Goal: Navigation & Orientation: Find specific page/section

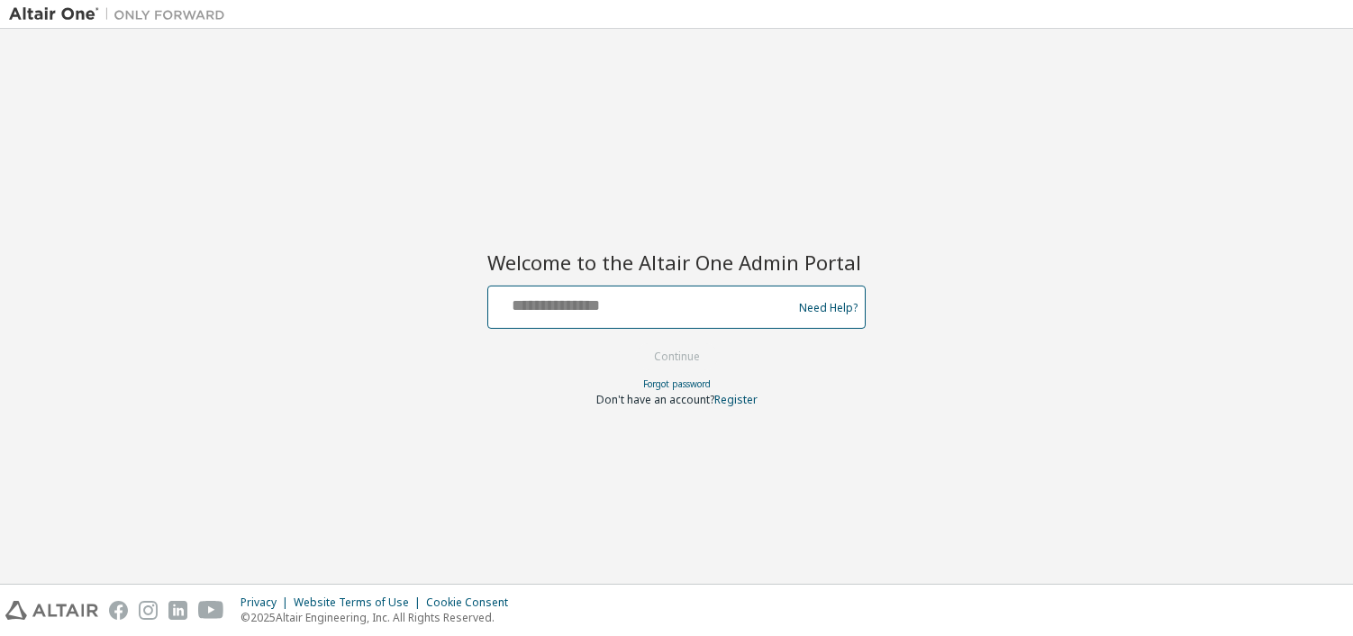
click at [669, 312] on input "text" at bounding box center [643, 303] width 295 height 26
type input "**********"
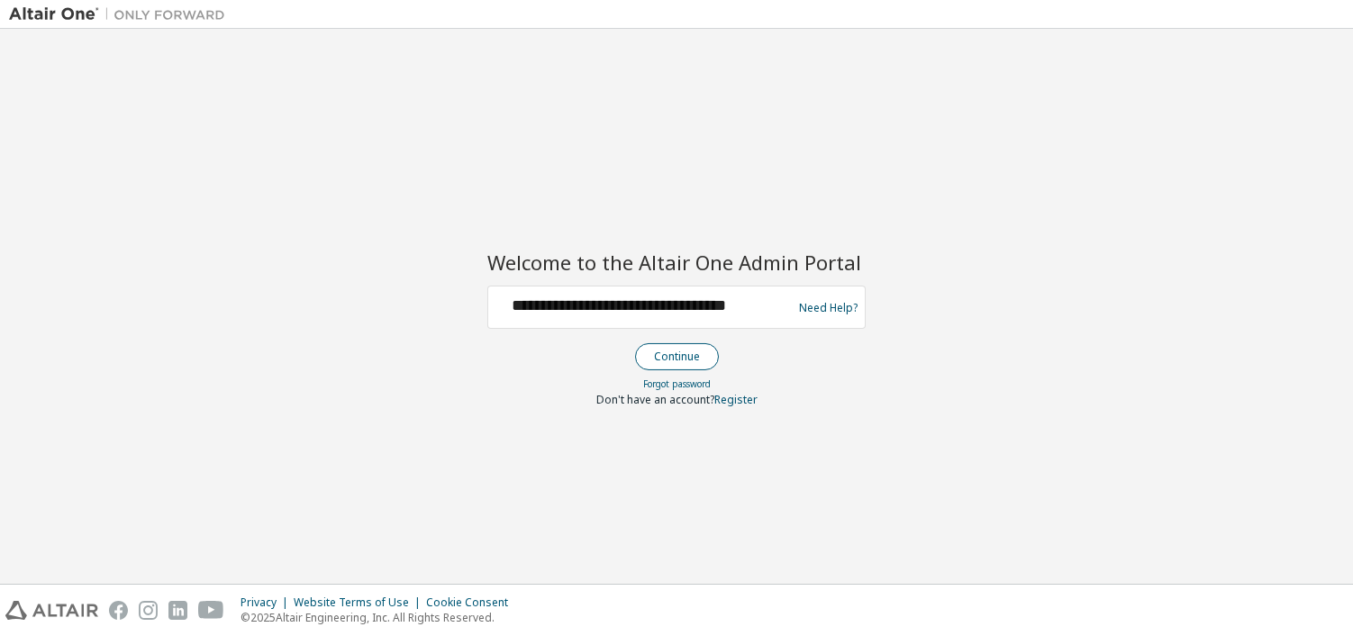
click at [679, 364] on button "Continue" at bounding box center [677, 356] width 84 height 27
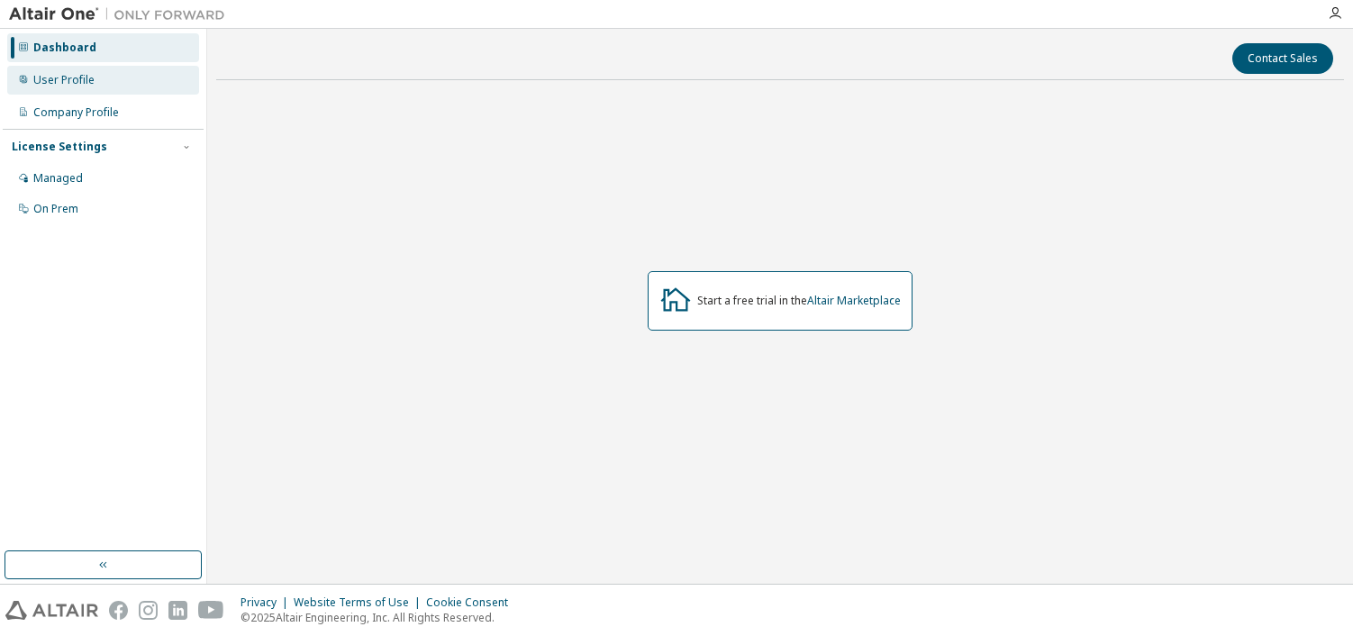
click at [107, 86] on div "User Profile" at bounding box center [103, 80] width 192 height 29
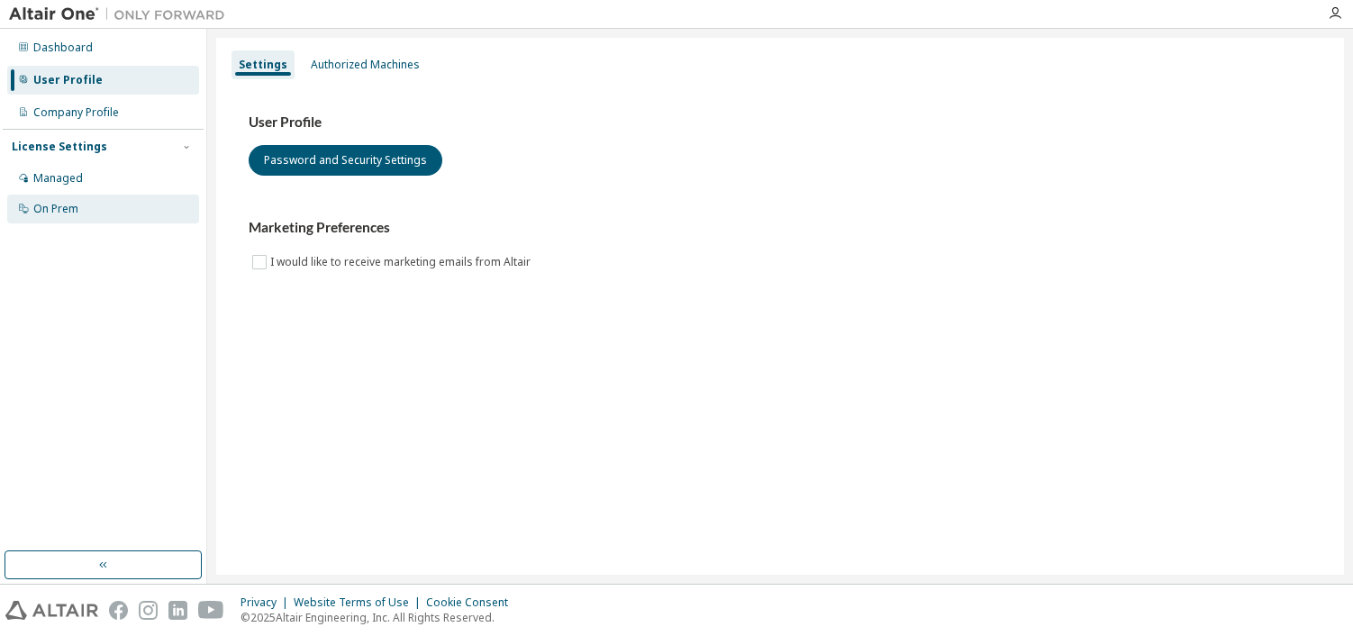
click at [104, 208] on div "On Prem" at bounding box center [103, 209] width 192 height 29
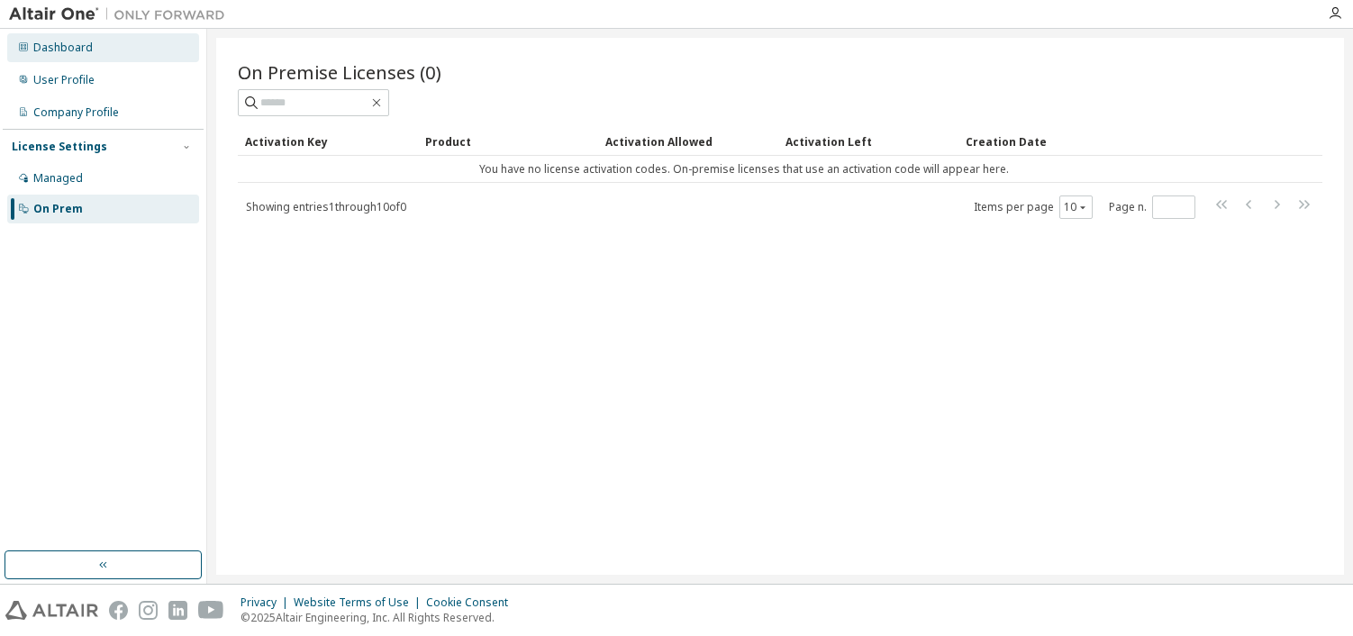
click at [69, 52] on div "Dashboard" at bounding box center [62, 48] width 59 height 14
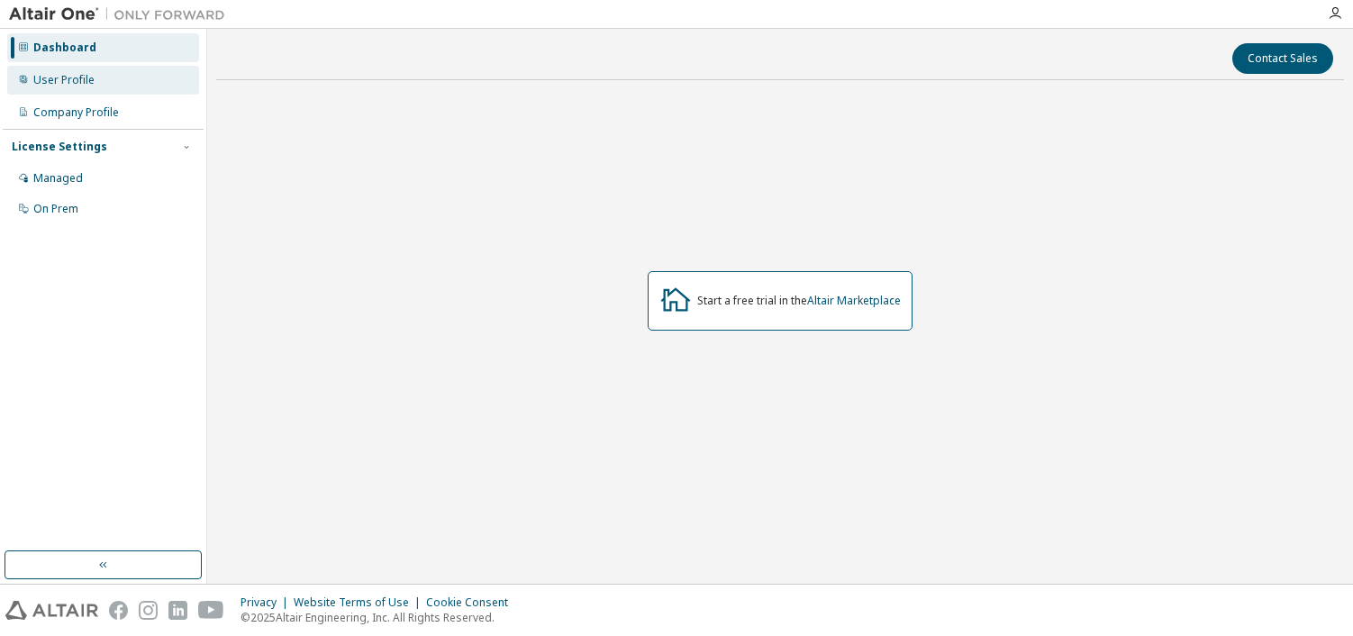
click at [84, 87] on div "User Profile" at bounding box center [103, 80] width 192 height 29
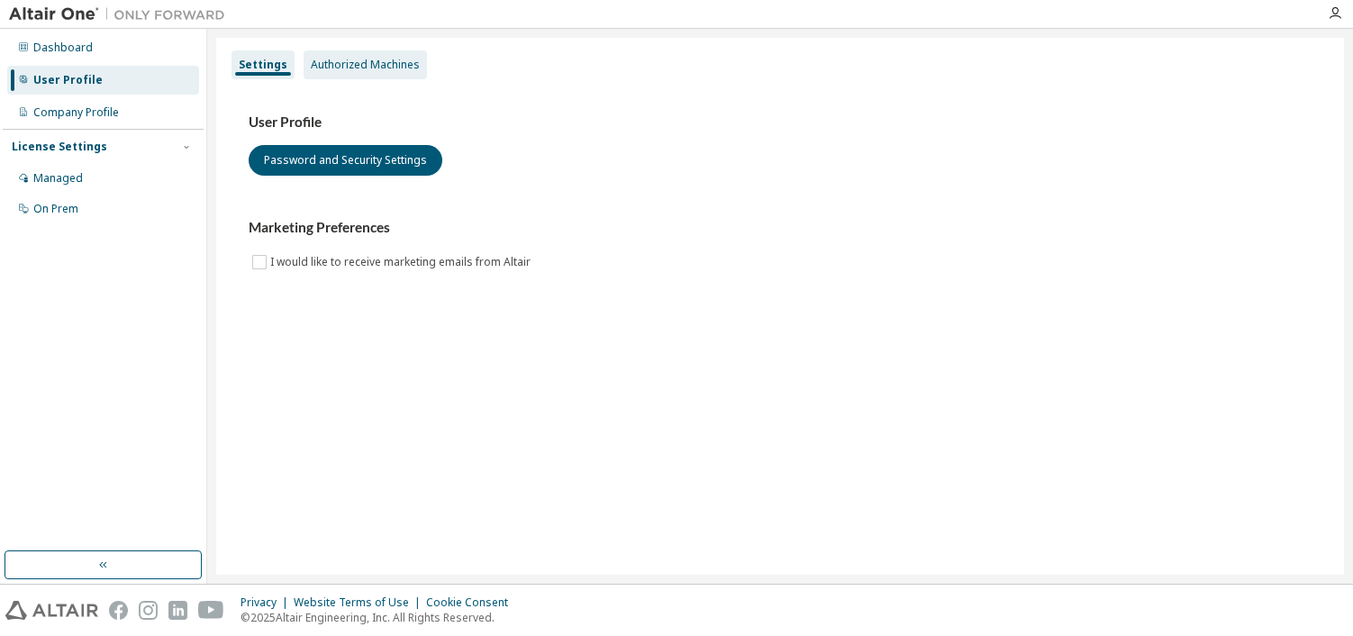
click at [329, 62] on div "Authorized Machines" at bounding box center [365, 65] width 109 height 14
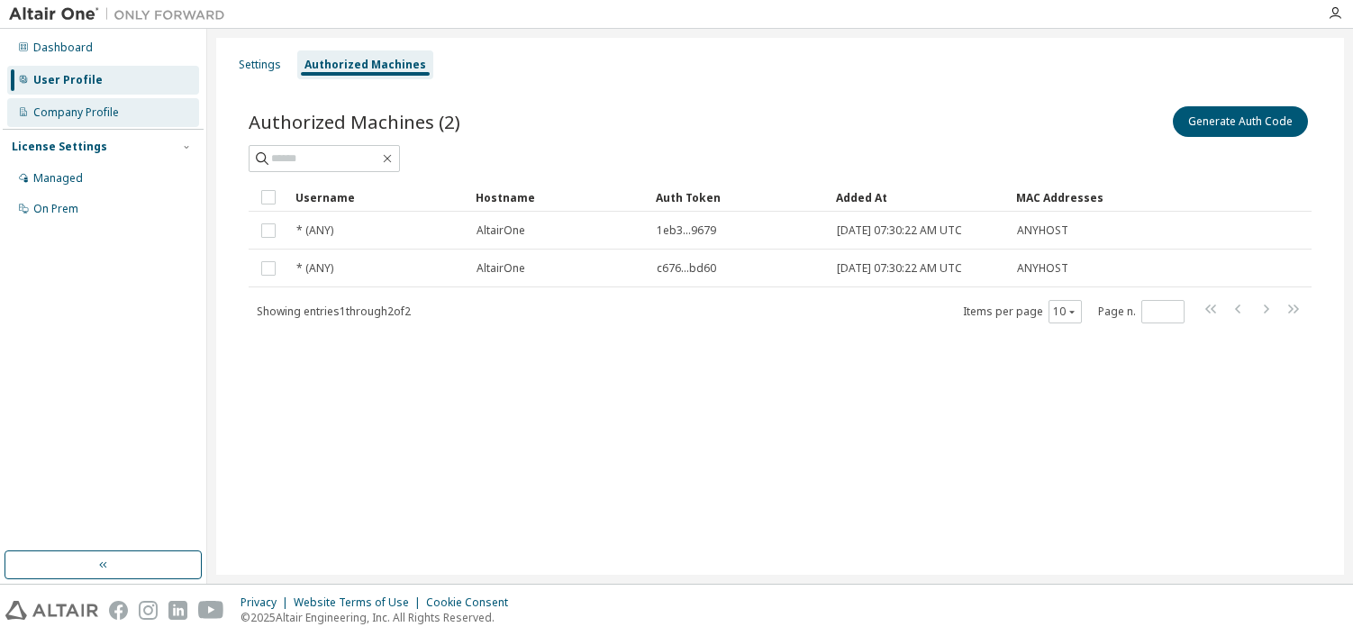
click at [96, 118] on div "Company Profile" at bounding box center [76, 112] width 86 height 14
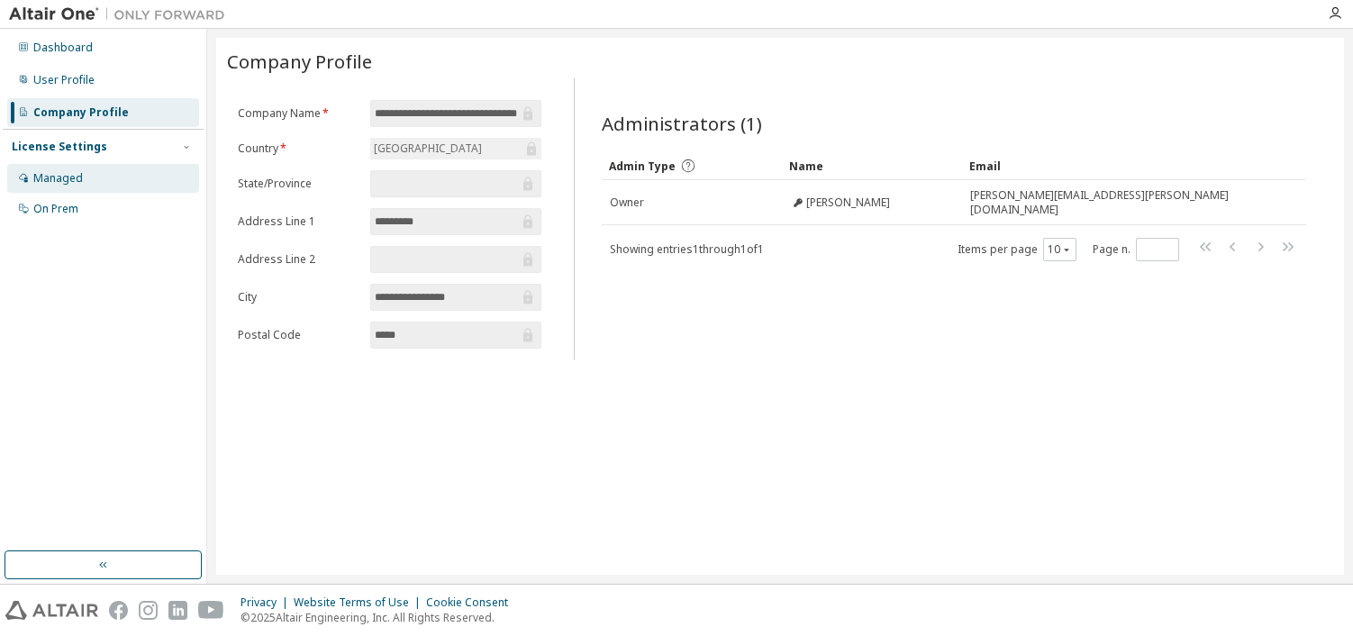
click at [59, 174] on div "Managed" at bounding box center [58, 178] width 50 height 14
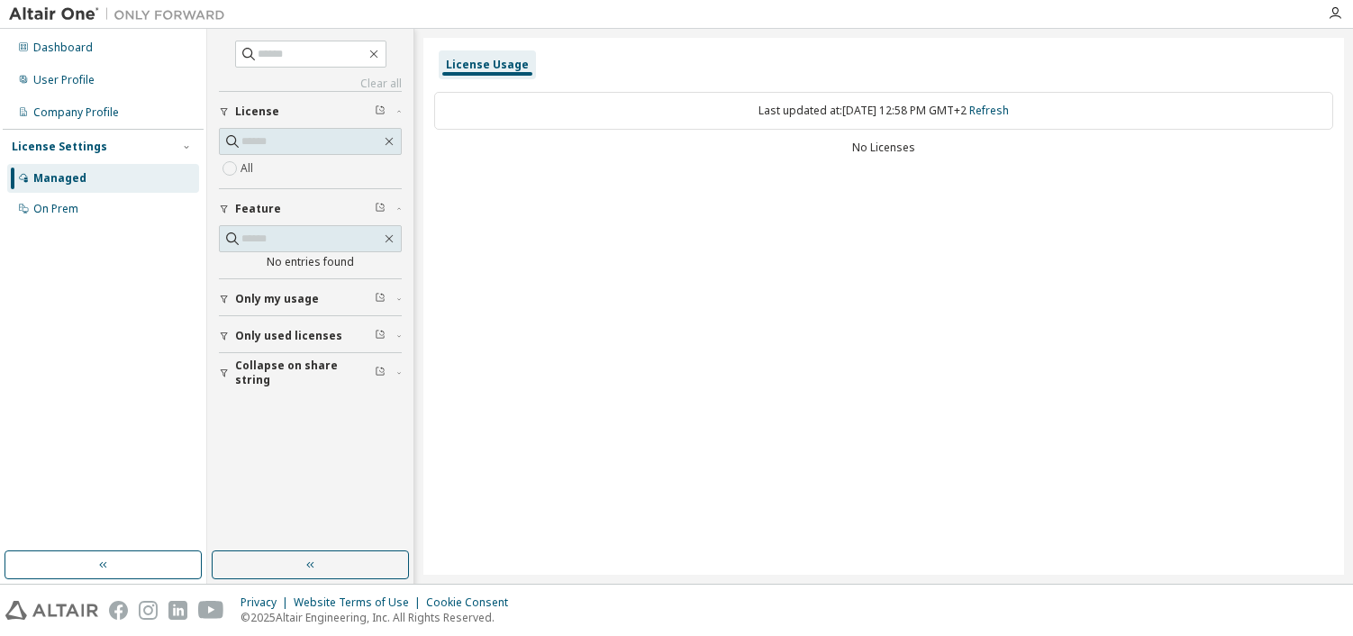
click at [486, 71] on div "License Usage" at bounding box center [487, 65] width 83 height 14
click at [227, 372] on icon "button" at bounding box center [224, 373] width 11 height 11
click at [264, 348] on button "Only used licenses" at bounding box center [310, 336] width 183 height 40
click at [65, 215] on div "On Prem" at bounding box center [55, 209] width 45 height 14
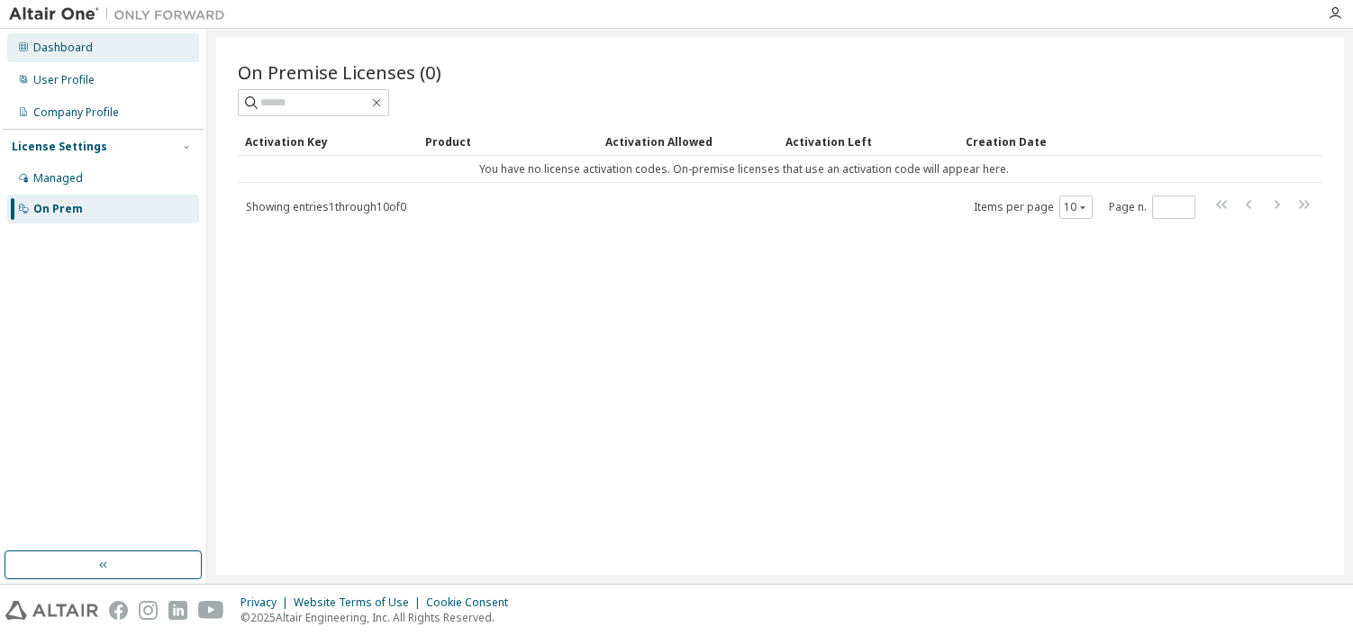
click at [63, 45] on div "Dashboard" at bounding box center [62, 48] width 59 height 14
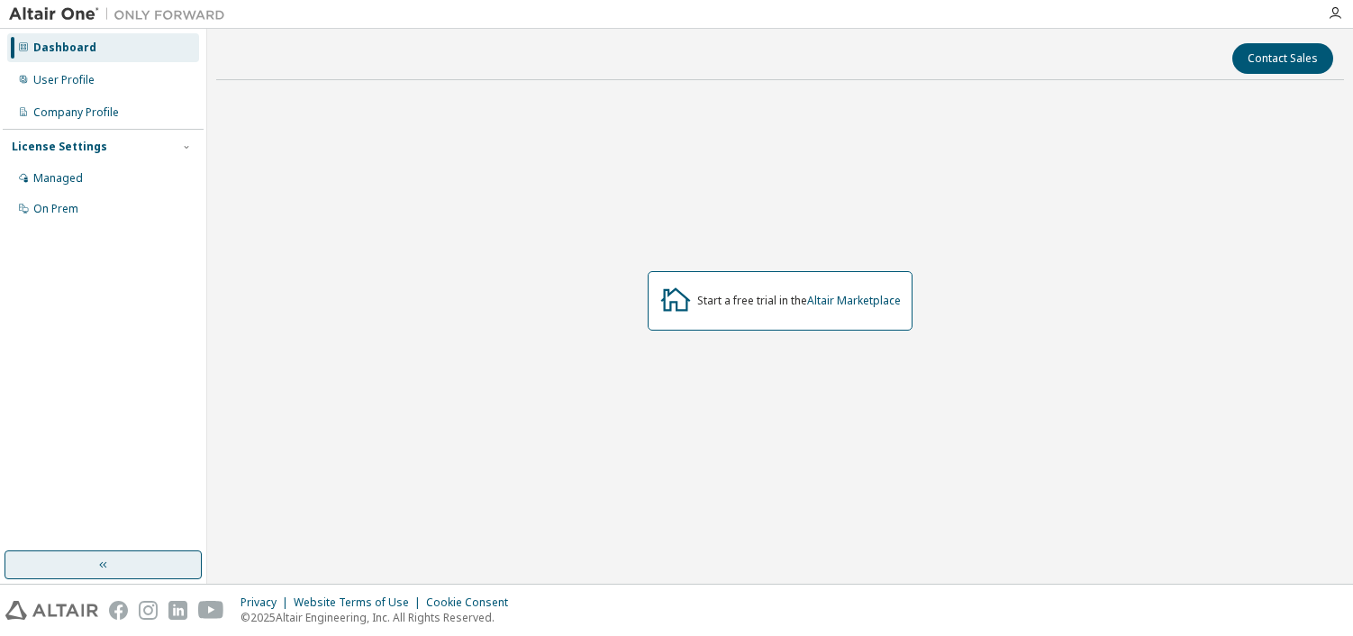
click at [112, 562] on button "button" at bounding box center [103, 565] width 197 height 29
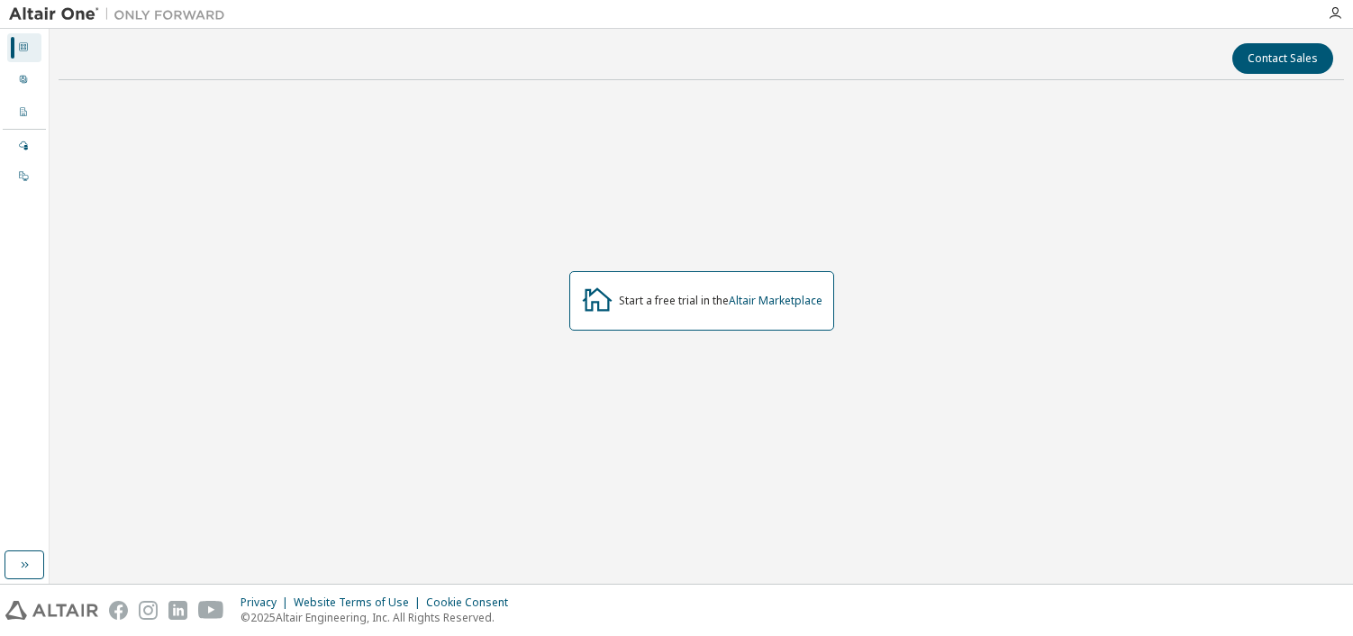
click at [662, 305] on div "Start a free trial in the Altair Marketplace" at bounding box center [721, 301] width 204 height 14
click at [352, 297] on div "Start a free trial in the Altair Marketplace" at bounding box center [702, 302] width 1286 height 414
click at [25, 72] on div "User Profile" at bounding box center [24, 80] width 34 height 29
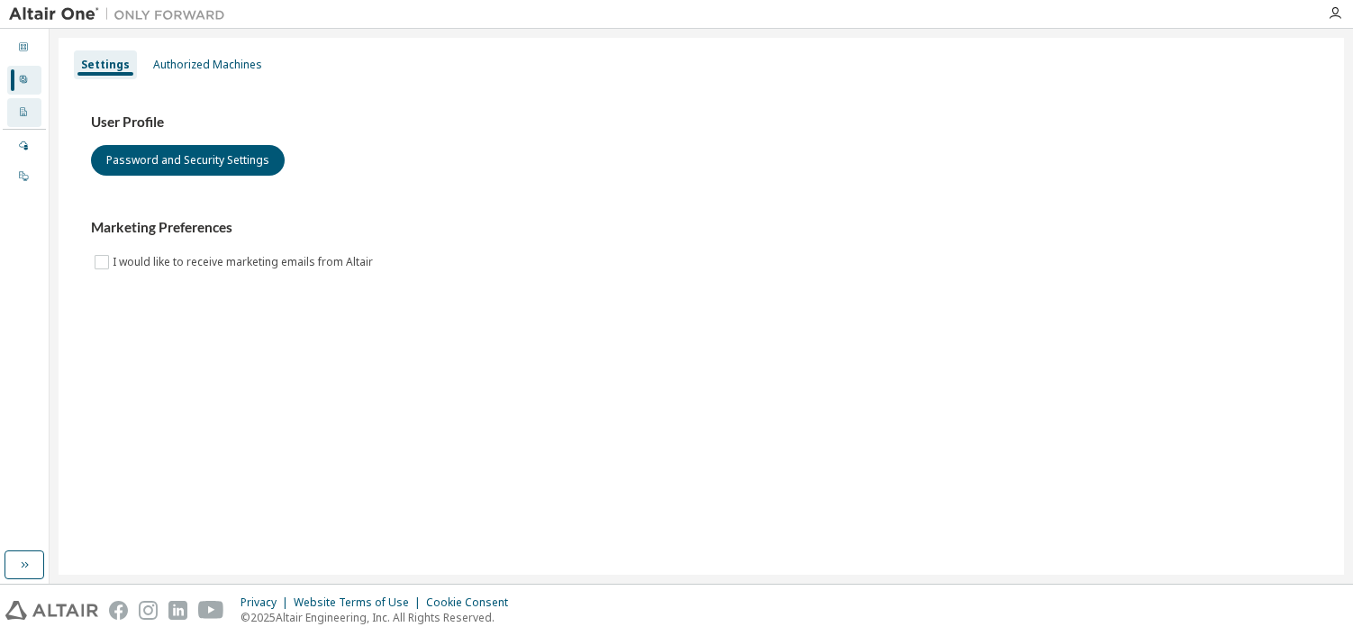
click at [24, 113] on icon at bounding box center [23, 111] width 11 height 11
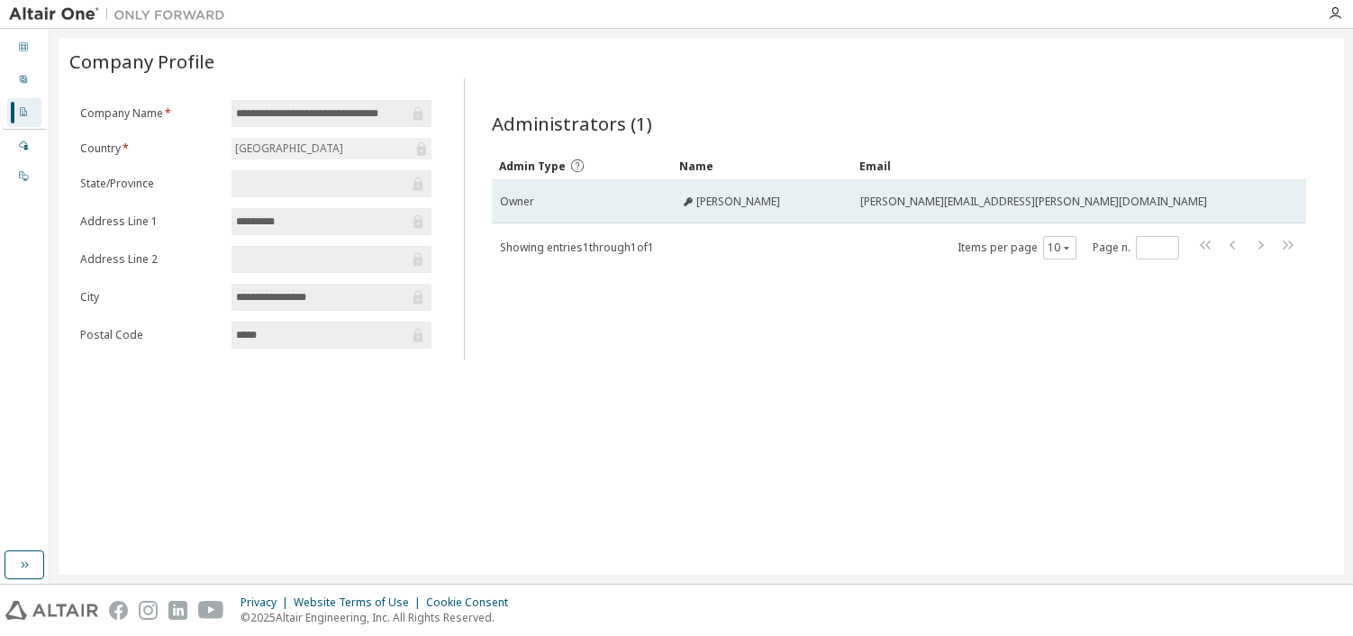
click at [989, 200] on span "[PERSON_NAME][EMAIL_ADDRESS][PERSON_NAME][DOMAIN_NAME]" at bounding box center [1034, 202] width 347 height 14
click at [1044, 203] on span "[PERSON_NAME][EMAIL_ADDRESS][PERSON_NAME][DOMAIN_NAME]" at bounding box center [1034, 202] width 347 height 14
click at [521, 206] on span "Owner" at bounding box center [517, 202] width 34 height 14
click at [687, 198] on icon at bounding box center [688, 201] width 11 height 11
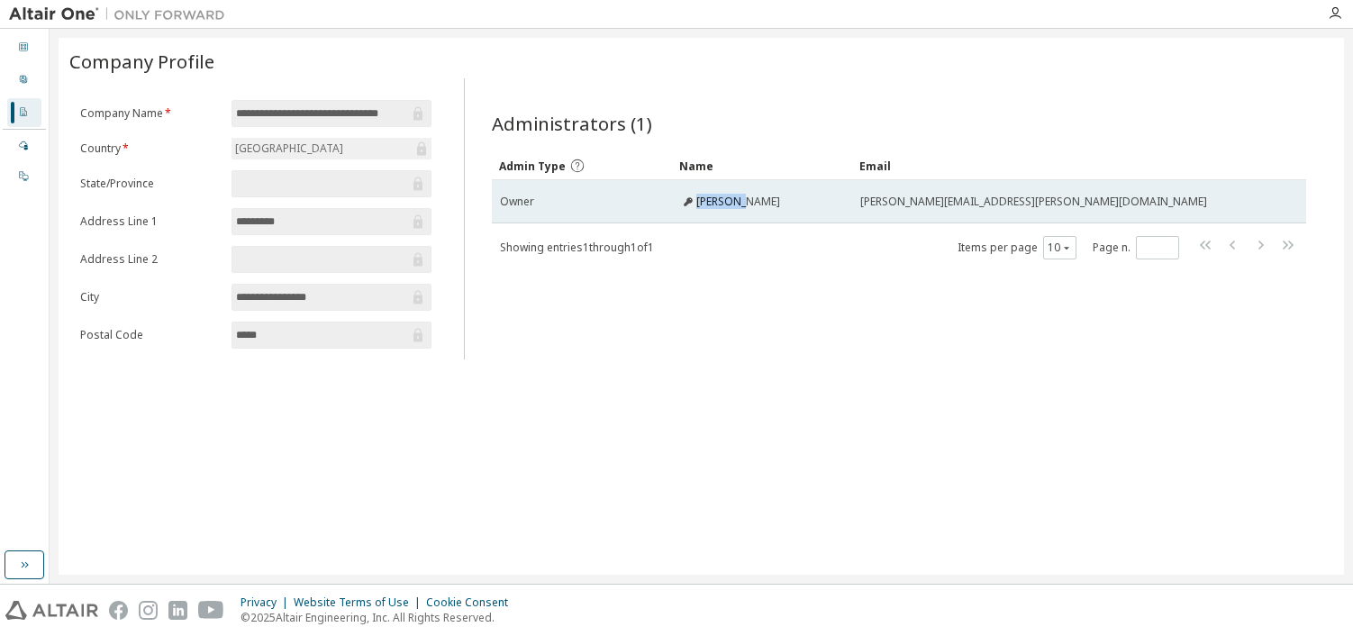
click at [687, 198] on icon at bounding box center [688, 201] width 11 height 11
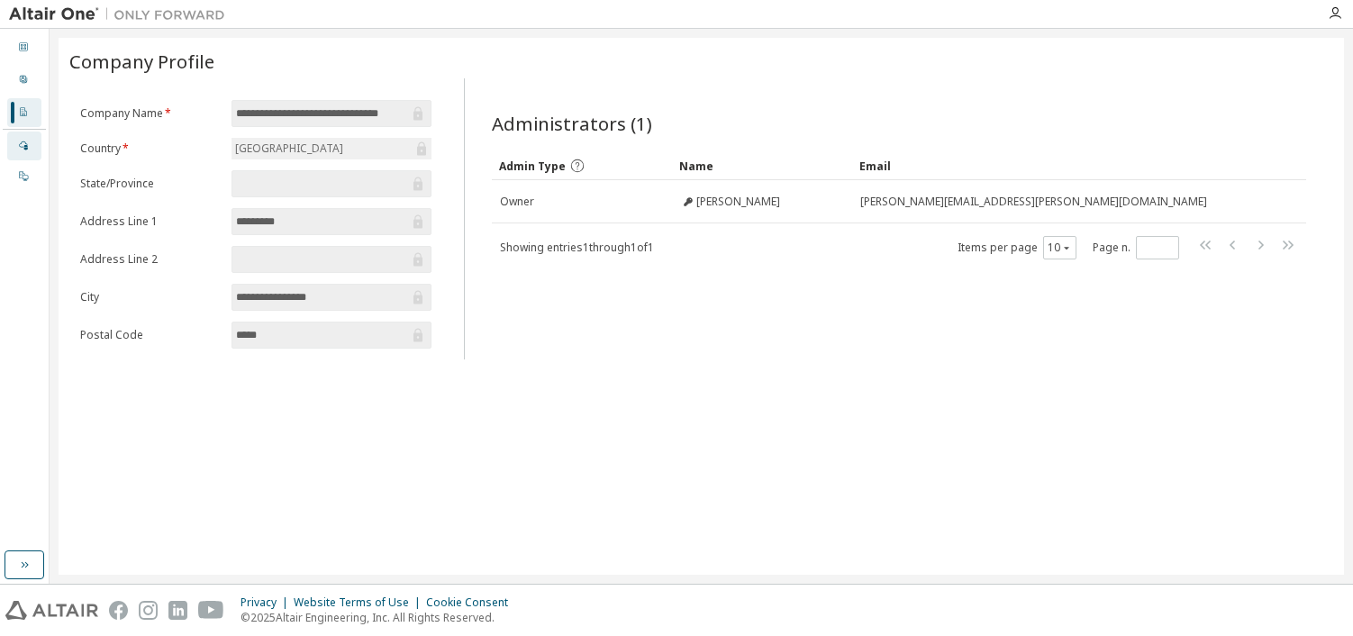
click at [26, 150] on div at bounding box center [23, 146] width 11 height 14
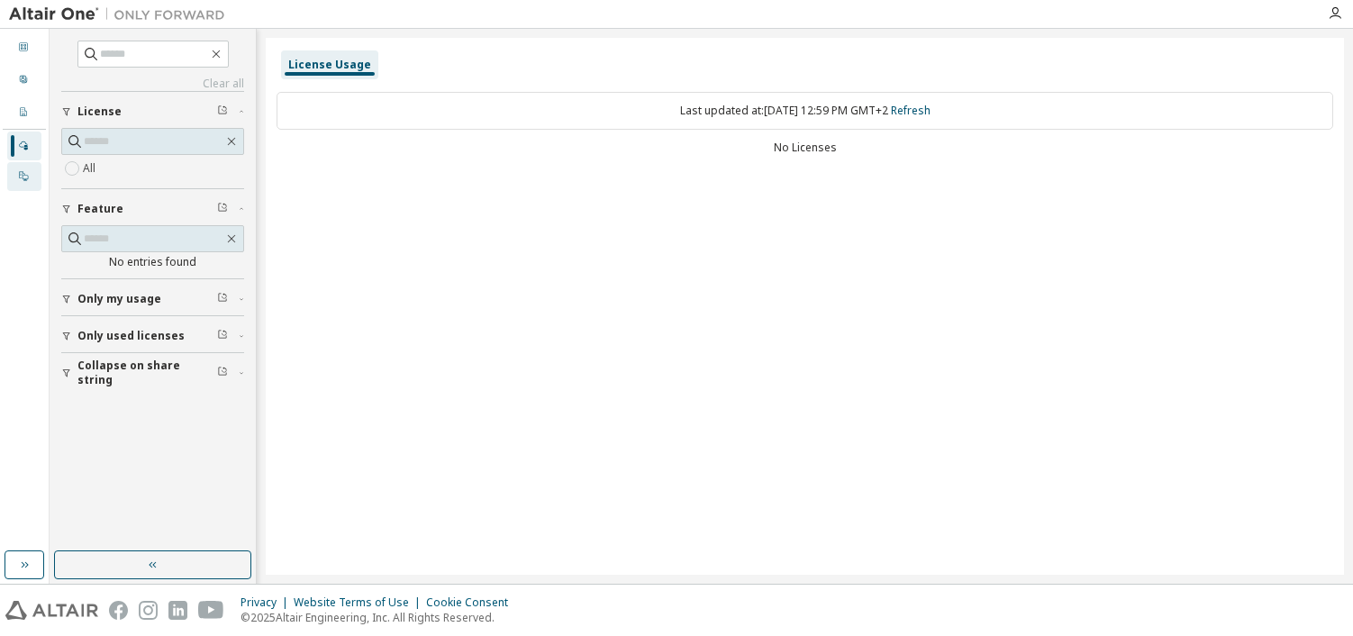
click at [26, 173] on icon at bounding box center [23, 175] width 11 height 11
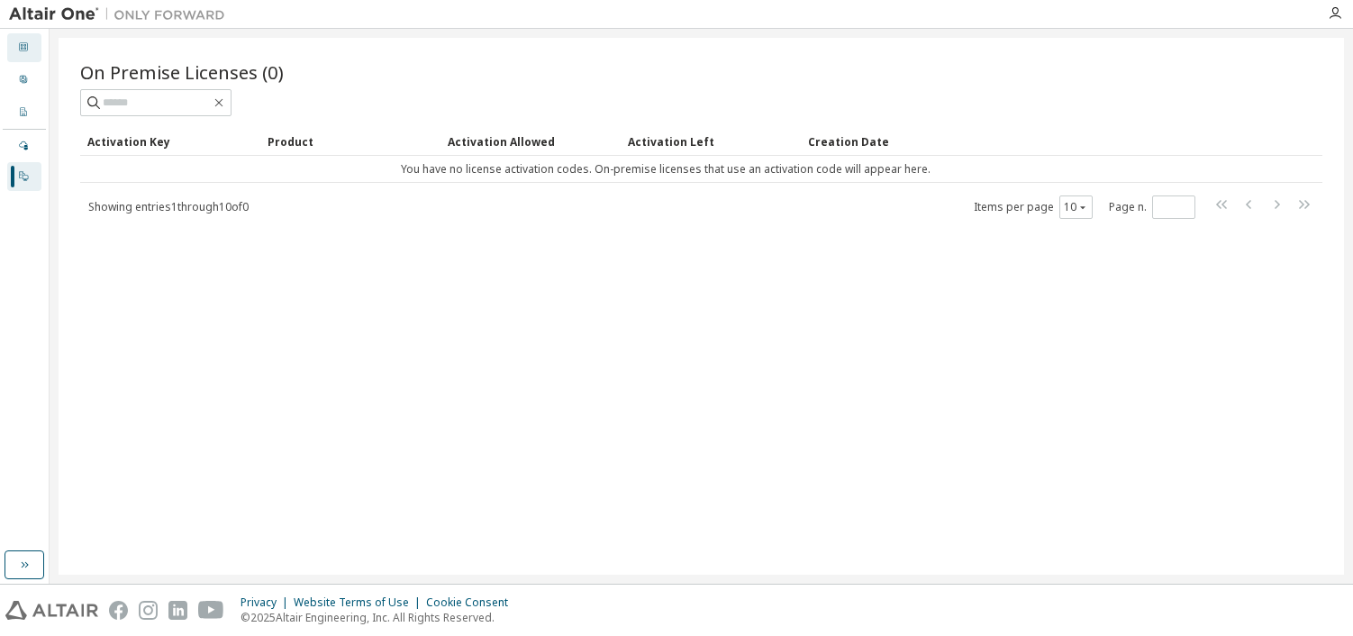
click at [25, 49] on icon at bounding box center [23, 46] width 11 height 11
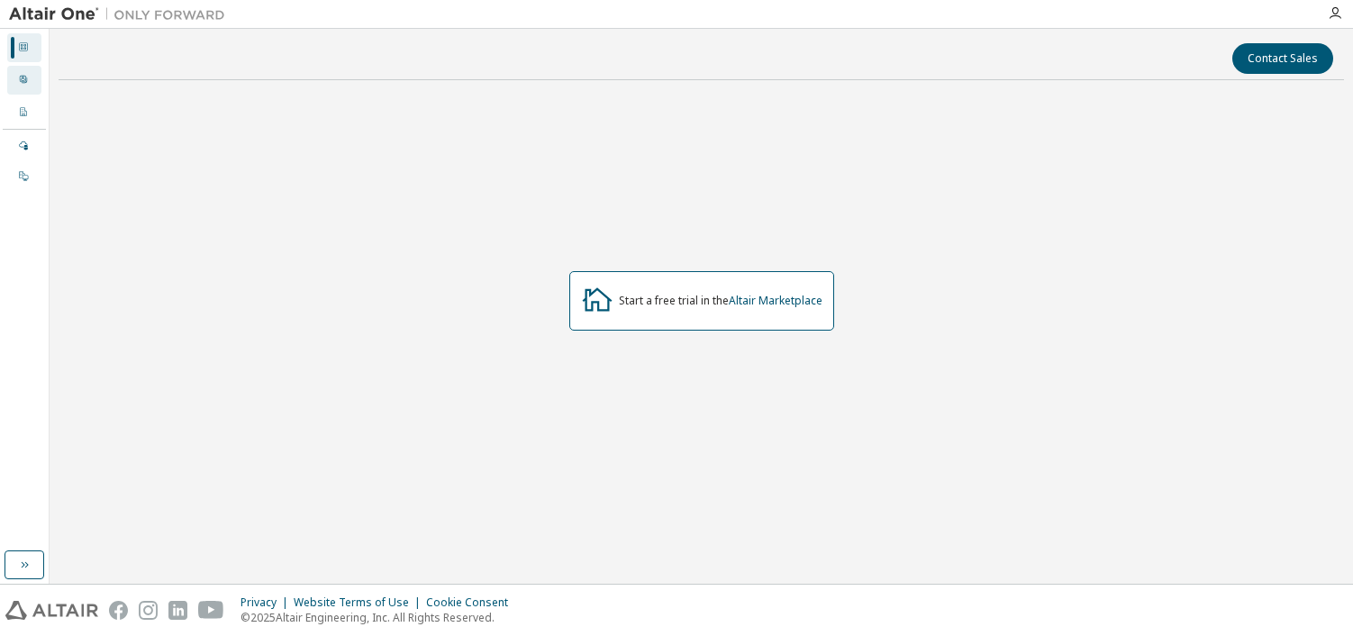
click at [28, 78] on icon at bounding box center [23, 79] width 11 height 11
